Goal: Task Accomplishment & Management: Use online tool/utility

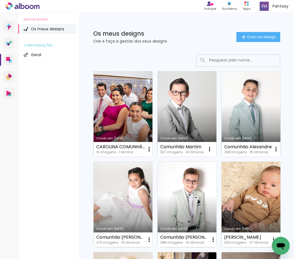
click at [223, 62] on input at bounding box center [245, 60] width 79 height 11
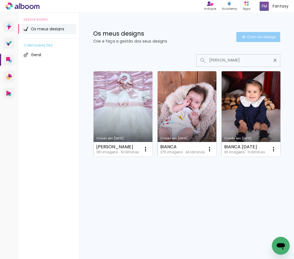
type input "[PERSON_NAME]"
type paper-input "[PERSON_NAME]"
click at [262, 36] on span "Criar um design" at bounding box center [261, 37] width 29 height 4
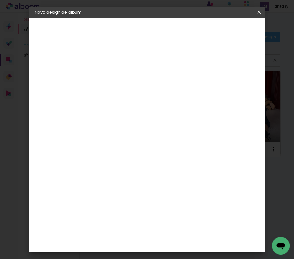
click at [126, 76] on input at bounding box center [126, 74] width 0 height 9
click at [126, 74] on input "Bianca - Fatima - Após primeiro ano" at bounding box center [126, 74] width 0 height 9
type input "[PERSON_NAME] - Após primeiro ano"
type paper-input "[PERSON_NAME] - Após primeiro ano"
click at [0, 0] on slot "Avançar" at bounding box center [0, 0] width 0 height 0
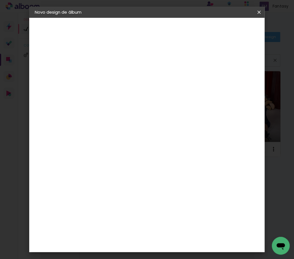
click at [158, 124] on div "DreambooksPro" at bounding box center [140, 126] width 36 height 4
click at [208, 32] on paper-button "Avançar" at bounding box center [193, 29] width 27 height 9
click at [148, 93] on input "text" at bounding box center [137, 97] width 22 height 9
click at [161, 91] on paper-item "Álbum" at bounding box center [183, 92] width 111 height 11
type input "Álbum"
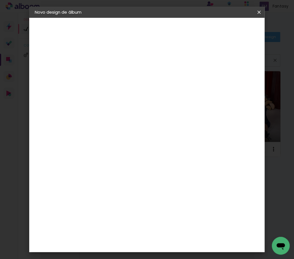
click at [217, 33] on paper-button "Avançar" at bounding box center [202, 29] width 27 height 9
click at [228, 32] on span "Iniciar design" at bounding box center [221, 32] width 13 height 8
